Goal: Task Accomplishment & Management: Manage account settings

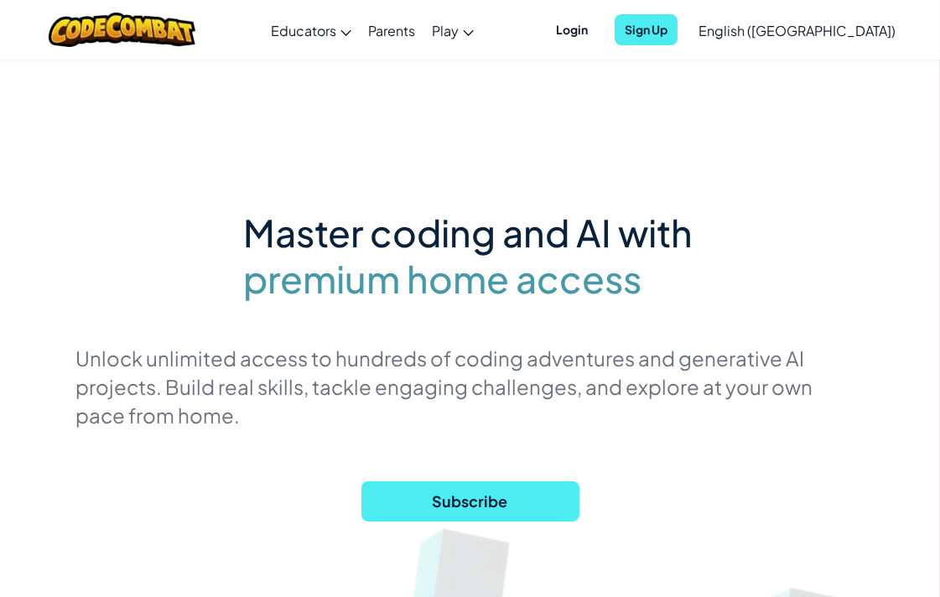
click at [647, 44] on ul "Login Sign Up" at bounding box center [612, 29] width 148 height 31
click at [598, 36] on span "Login" at bounding box center [572, 29] width 52 height 31
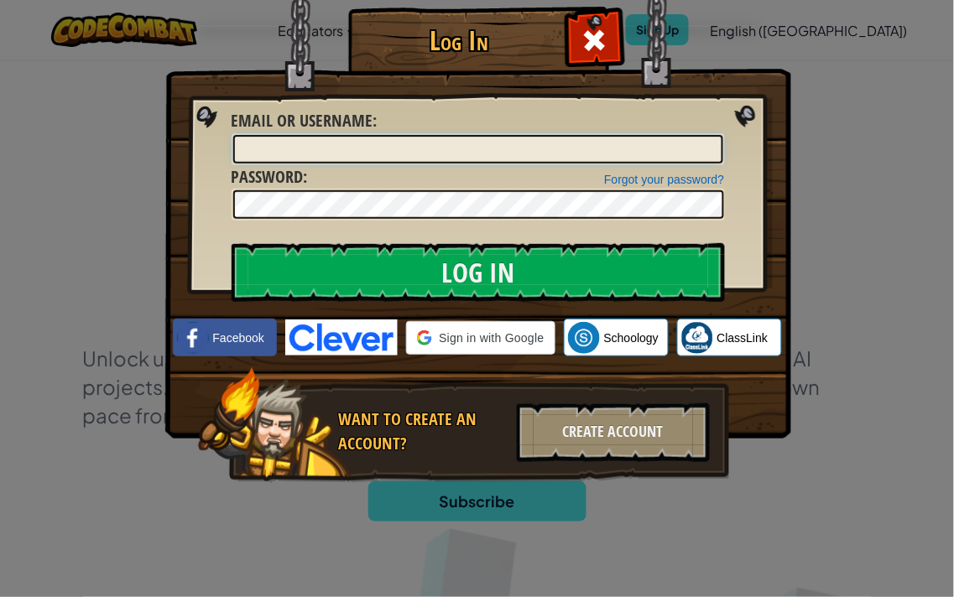
click at [482, 149] on input "Email or Username :" at bounding box center [478, 149] width 490 height 29
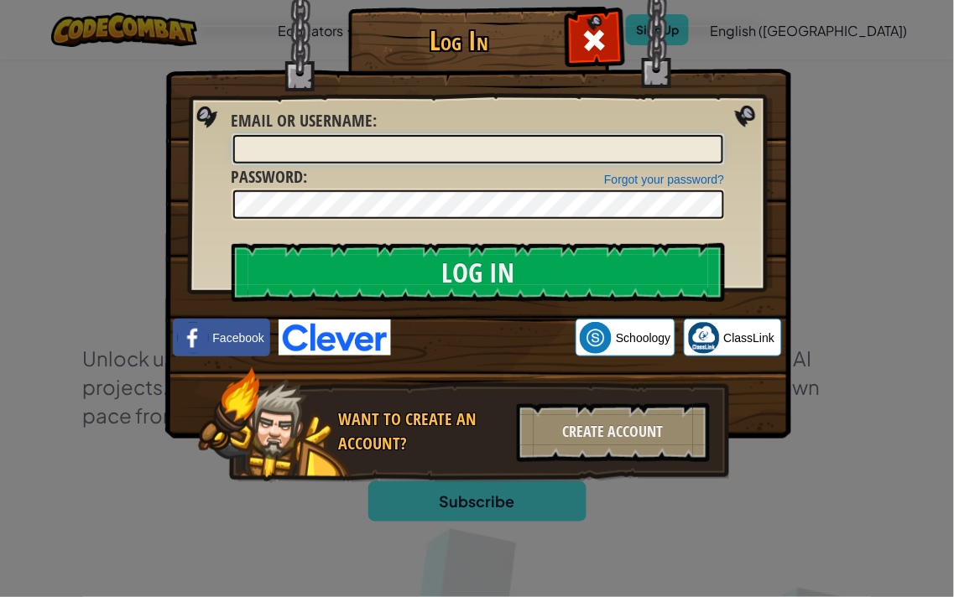
type input "[EMAIL_ADDRESS][DOMAIN_NAME]"
click at [423, 237] on img at bounding box center [478, 195] width 626 height 488
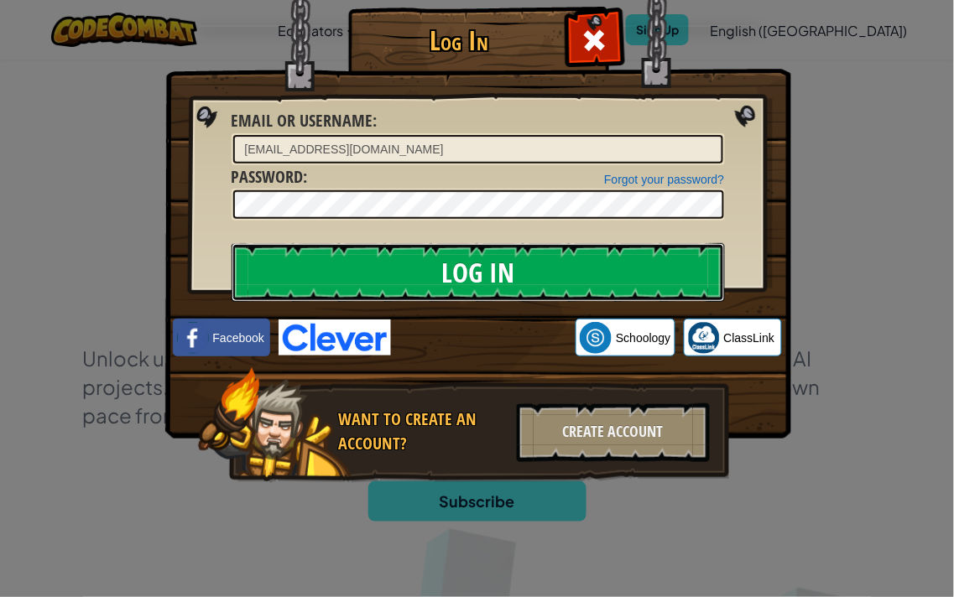
click at [413, 268] on input "Log In" at bounding box center [477, 272] width 493 height 59
